Goal: Task Accomplishment & Management: Use online tool/utility

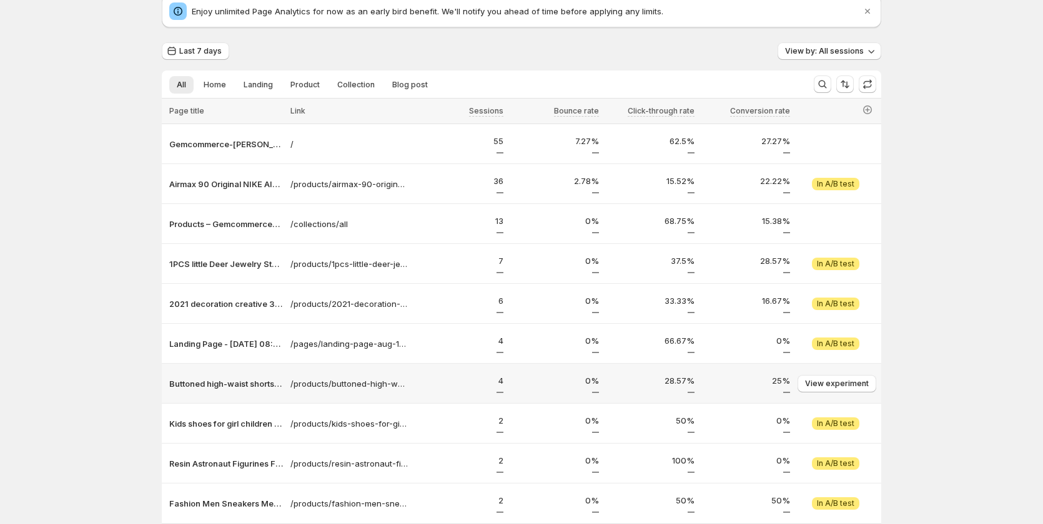
scroll to position [147, 0]
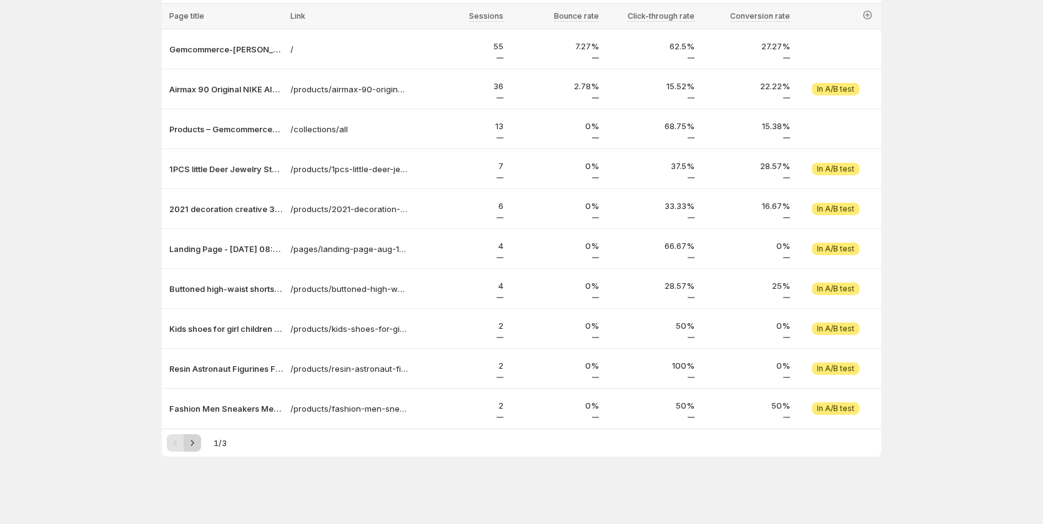
click at [201, 443] on button "Next" at bounding box center [192, 443] width 17 height 17
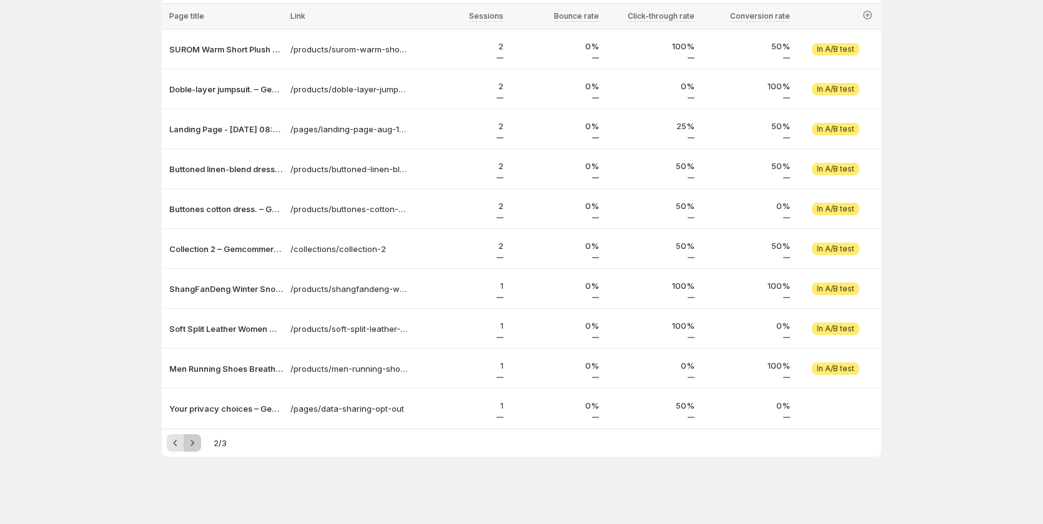
click at [201, 443] on button "Next" at bounding box center [192, 443] width 17 height 17
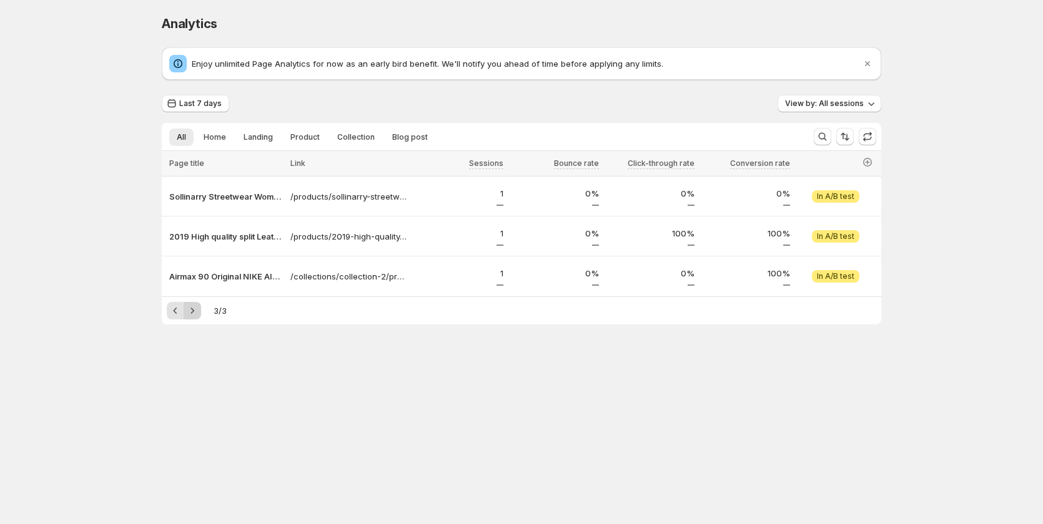
scroll to position [0, 0]
click at [849, 277] on span "View experiment" at bounding box center [840, 277] width 64 height 10
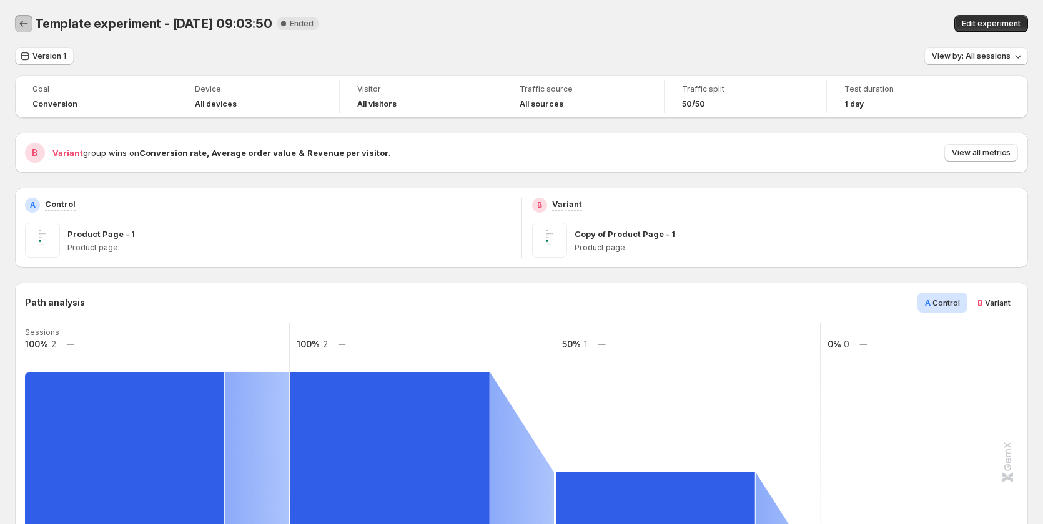
click at [27, 22] on icon "Back" at bounding box center [23, 23] width 12 height 12
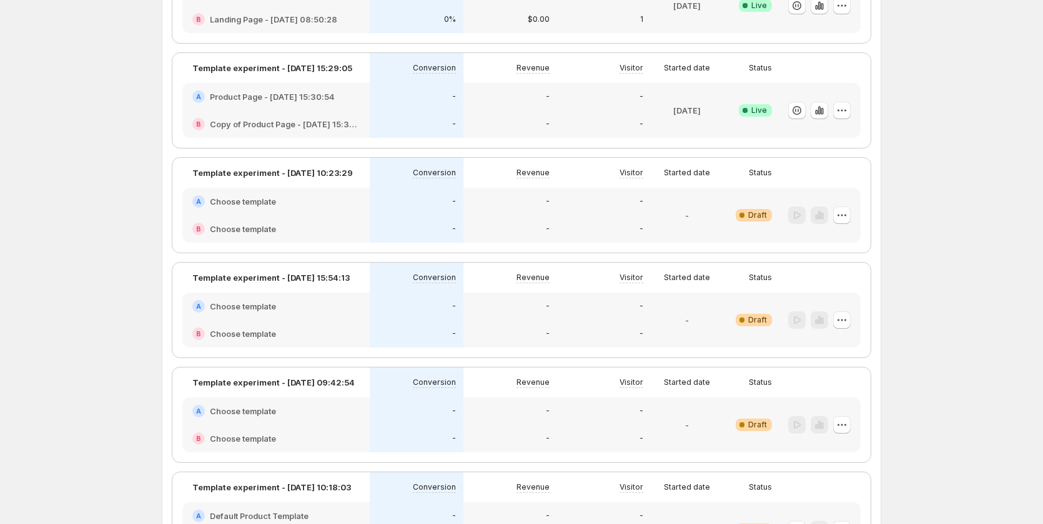
scroll to position [624, 0]
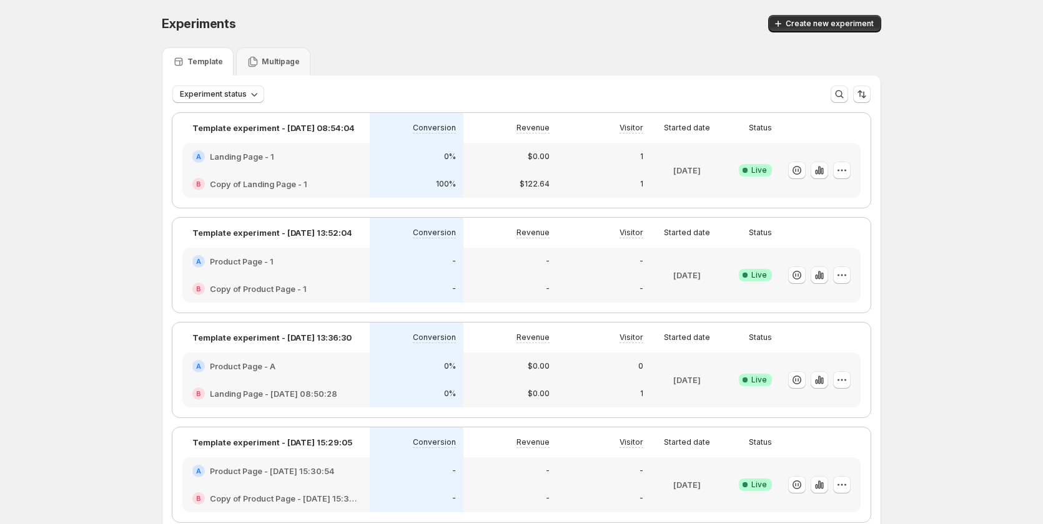
click at [277, 70] on div "Multipage" at bounding box center [273, 61] width 74 height 28
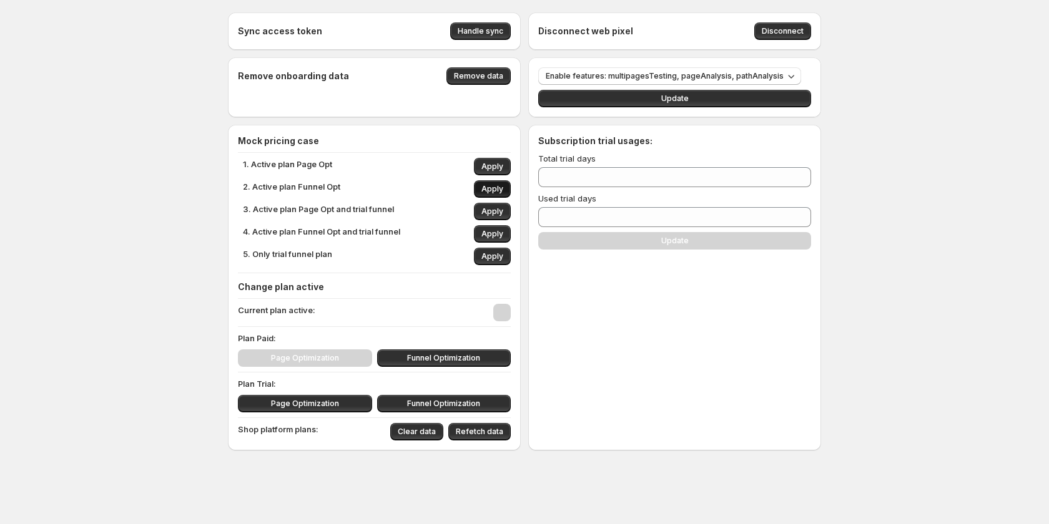
click at [486, 185] on span "Apply" at bounding box center [492, 189] width 22 height 10
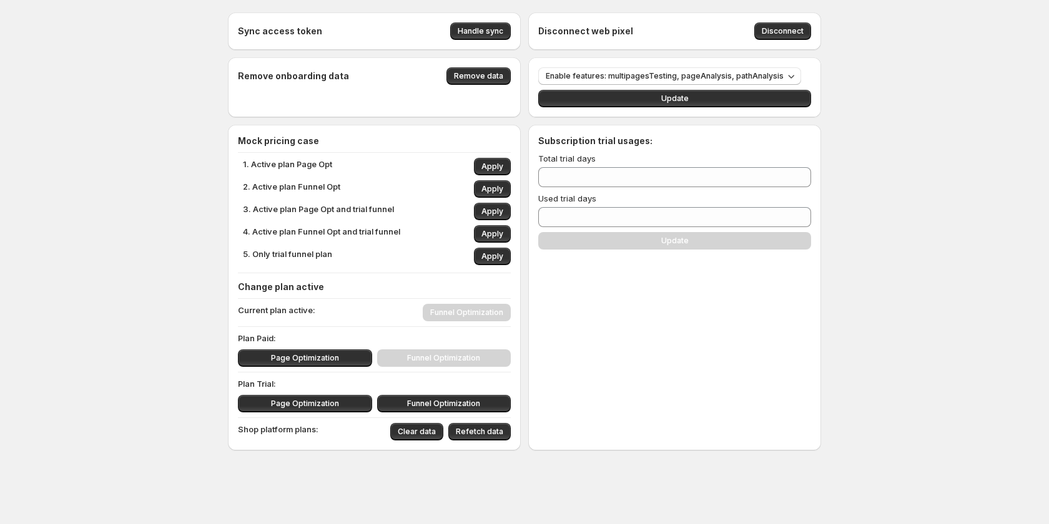
click at [460, 363] on div "Page Optimization Funnel Optimization" at bounding box center [374, 358] width 273 height 17
click at [37, 288] on div "Sync access token Handle sync Disconnect web pixel Disconnect Remove onboarding…" at bounding box center [524, 259] width 1049 height 518
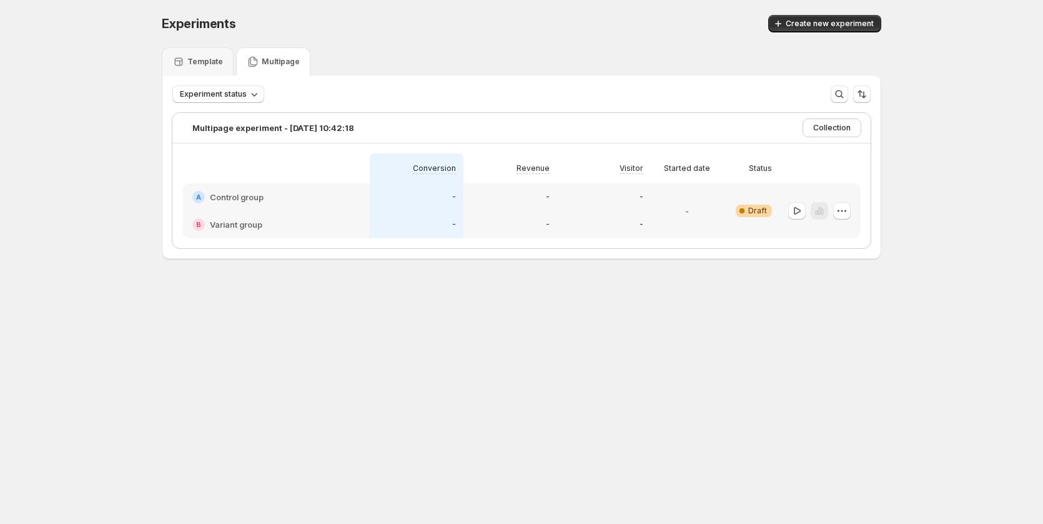
click at [363, 216] on div "B Variant group" at bounding box center [275, 224] width 187 height 27
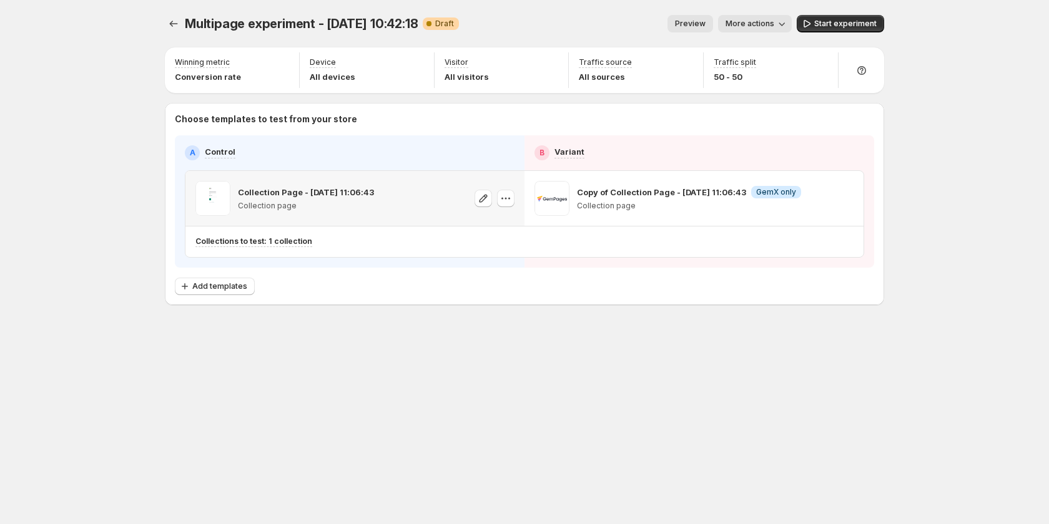
click at [455, 197] on div "Collection Page - [DATE] 11:06:43 Collection page" at bounding box center [354, 198] width 319 height 35
click at [750, 24] on span "More actions" at bounding box center [749, 24] width 49 height 10
click at [583, 348] on div "Multipage experiment - [DATE] 10:42:18. This page is ready Multipage experiment…" at bounding box center [524, 186] width 749 height 373
